Goal: Register for event/course

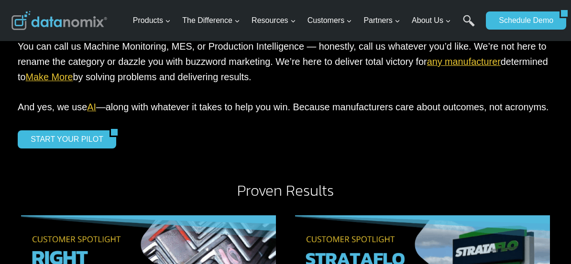
click at [433, 149] on div "START YOUR PILOT" at bounding box center [285, 139] width 535 height 18
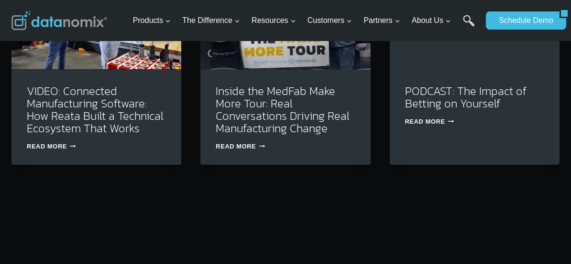
scroll to position [3345, 0]
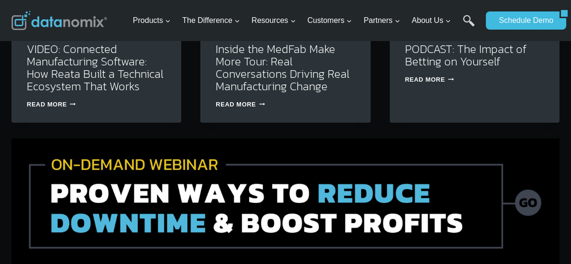
click at [293, 214] on img at bounding box center [285, 202] width 548 height 127
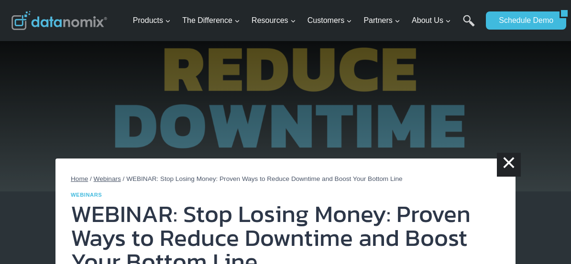
click at [100, 179] on span "Webinars" at bounding box center [107, 178] width 27 height 7
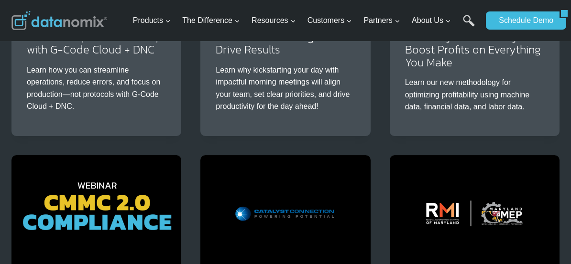
scroll to position [573, 0]
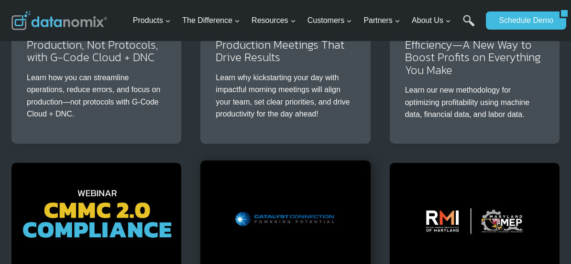
click at [342, 203] on img at bounding box center [285, 217] width 170 height 113
